Goal: Information Seeking & Learning: Learn about a topic

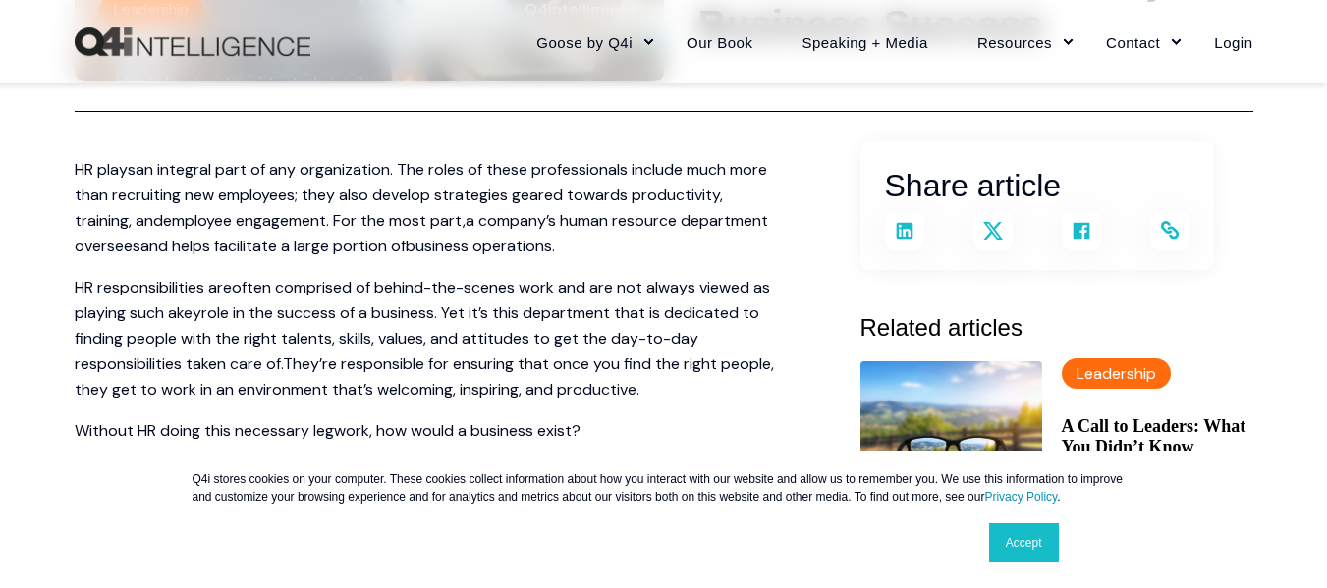
scroll to position [687, 0]
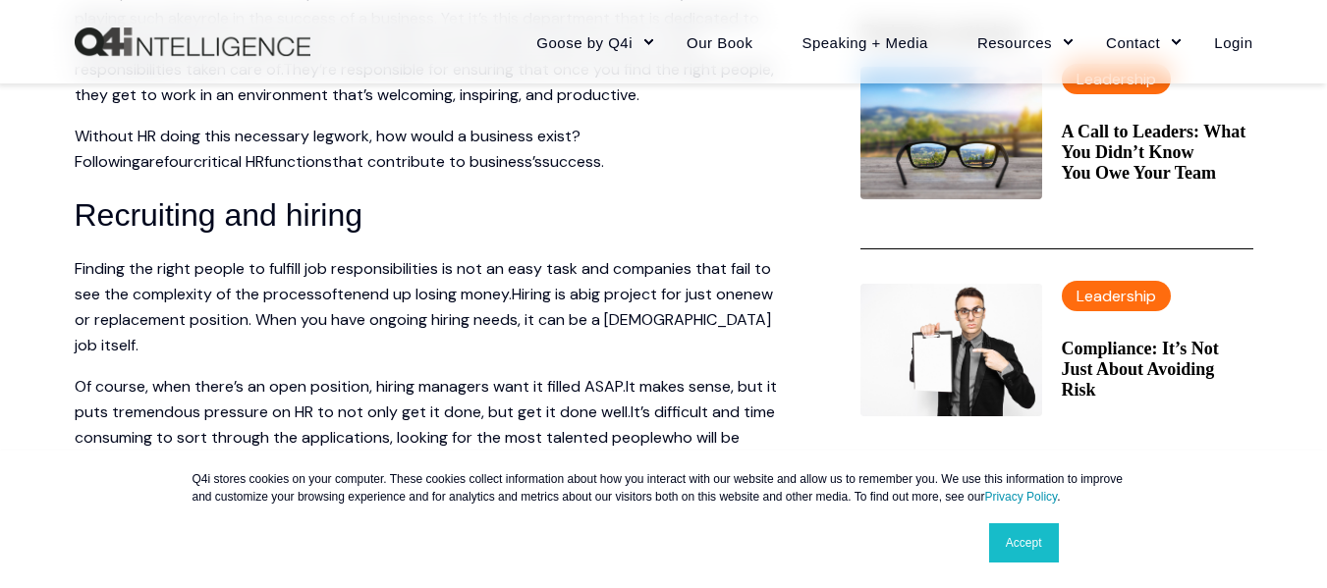
click at [1025, 539] on link "Accept" at bounding box center [1024, 542] width 70 height 39
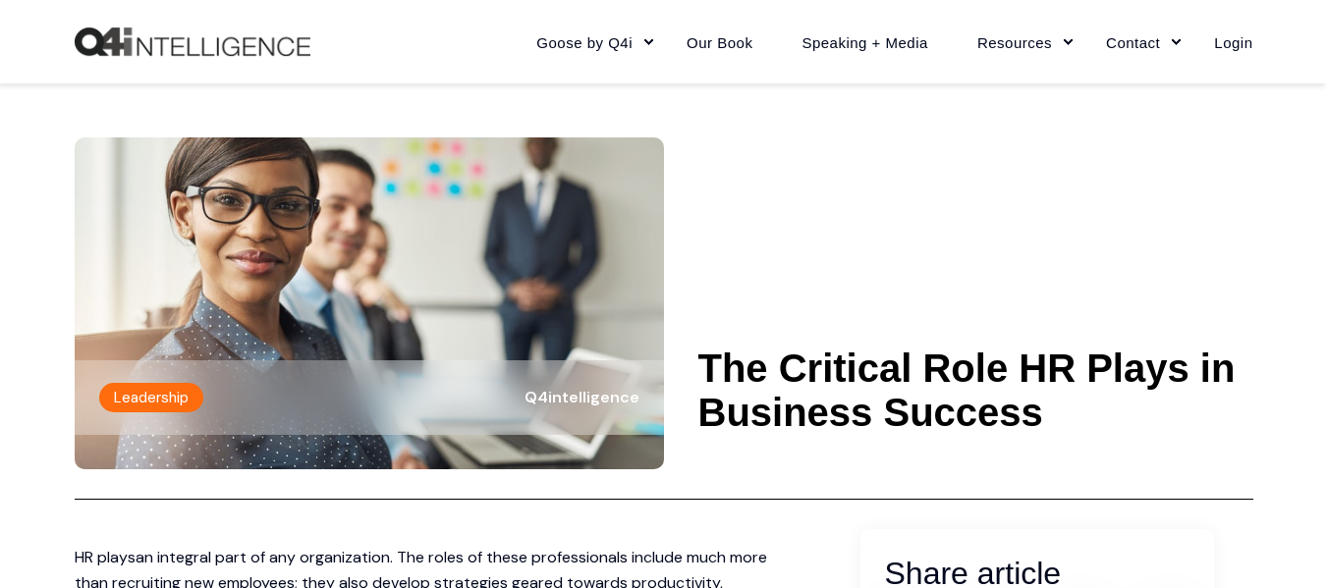
scroll to position [0, 0]
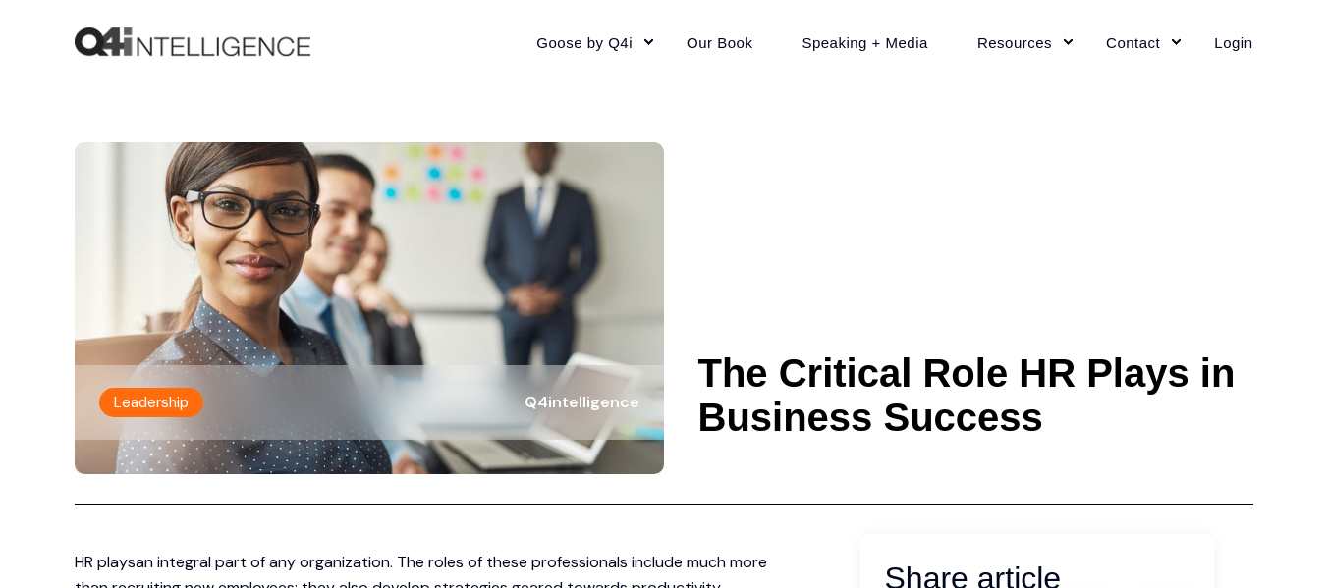
drag, startPoint x: 704, startPoint y: 374, endPoint x: 1094, endPoint y: 419, distance: 392.5
click at [1094, 419] on in-business-success\a-------- "The Critical Role HR Plays in Business Success" at bounding box center [975, 396] width 555 height 88
copy in-business-success\a-------- "The Critical Role HR Plays in Business Success"
